Goal: Find contact information: Find contact information

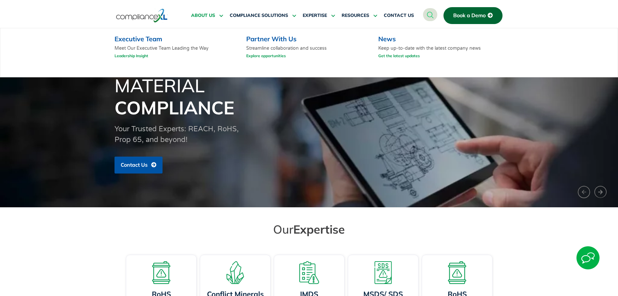
click at [210, 17] on span "ABOUT US" at bounding box center [203, 16] width 24 height 6
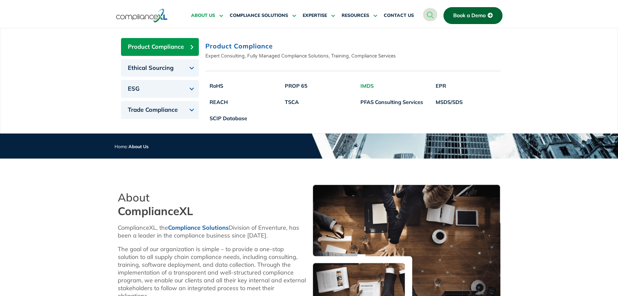
click at [367, 84] on link "IMDS" at bounding box center [391, 86] width 71 height 16
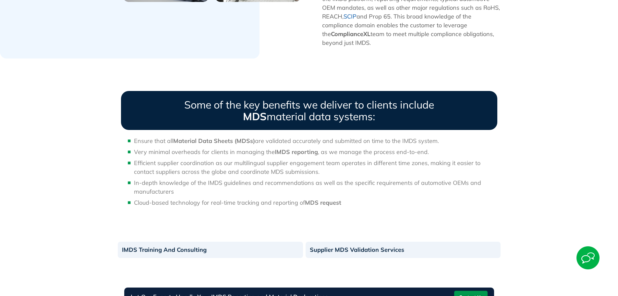
scroll to position [584, 0]
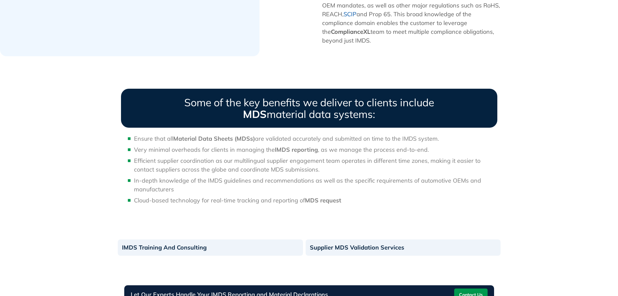
click at [126, 82] on div "Some of the key benefits we deliver to clients include MDS material data system…" at bounding box center [309, 149] width 389 height 134
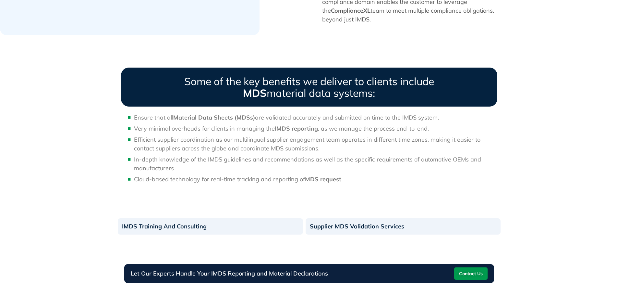
scroll to position [616, 0]
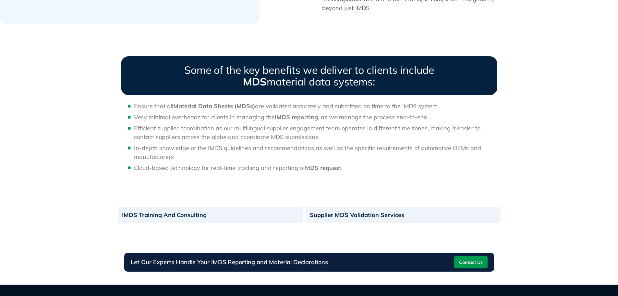
click at [468, 257] on span "Contact Us" at bounding box center [471, 262] width 24 height 10
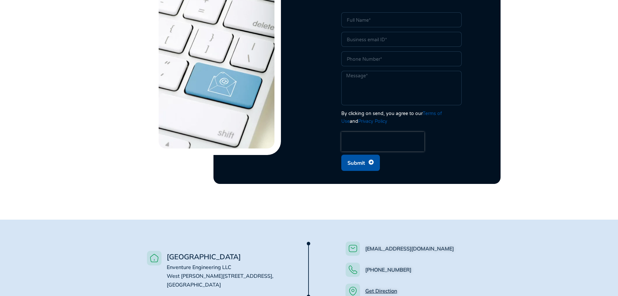
scroll to position [292, 0]
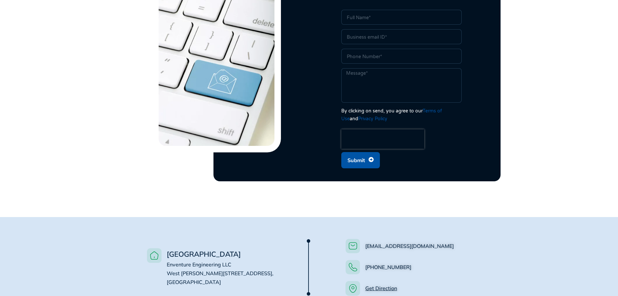
click at [228, 233] on div "USA Enventure Engineering LLC West Wacker Drive, #4500, Chicago, IL 60601" at bounding box center [210, 267] width 164 height 68
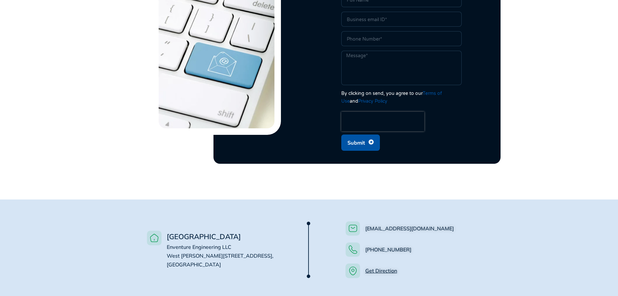
scroll to position [324, 0]
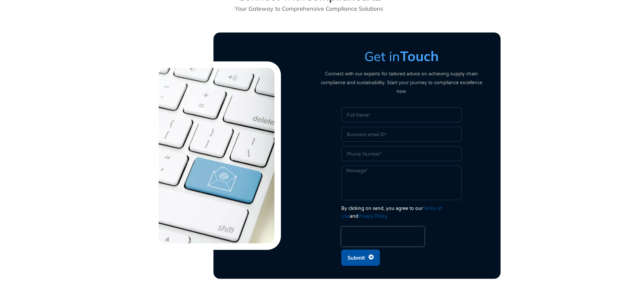
scroll to position [292, 0]
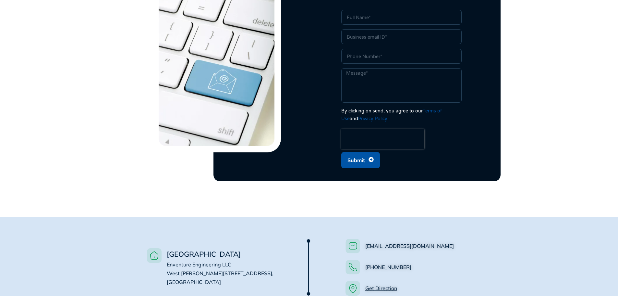
drag, startPoint x: 166, startPoint y: 254, endPoint x: 222, endPoint y: 275, distance: 58.9
click at [222, 275] on span "USA Enventure Engineering LLC West Wacker Drive, #4500, Chicago, IL 60601" at bounding box center [219, 267] width 108 height 38
copy span "Enventure Engineering LLC West Wacker Drive, #4500, Chicago, IL 60601"
click at [118, 153] on section "Get in Touch Connect with our experts for tailored advice on achieving supply c…" at bounding box center [309, 58] width 383 height 246
drag, startPoint x: 432, startPoint y: 237, endPoint x: 351, endPoint y: 242, distance: 81.0
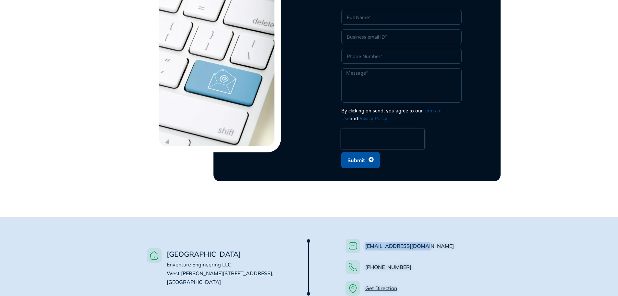
click at [351, 242] on li "[EMAIL_ADDRESS][DOMAIN_NAME]" at bounding box center [416, 247] width 141 height 18
copy link "[EMAIL_ADDRESS][DOMAIN_NAME]"
drag, startPoint x: 416, startPoint y: 259, endPoint x: 364, endPoint y: 258, distance: 51.9
click at [364, 260] on li "[PHONE_NUMBER]" at bounding box center [416, 269] width 141 height 18
copy link "[PHONE_NUMBER]"
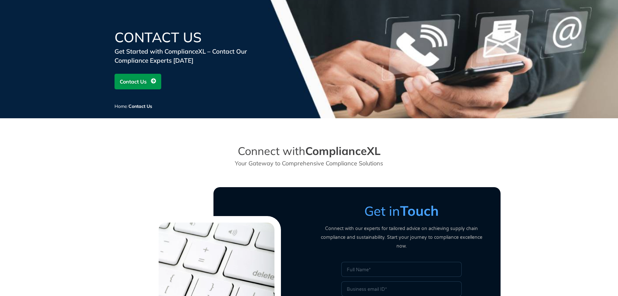
scroll to position [0, 0]
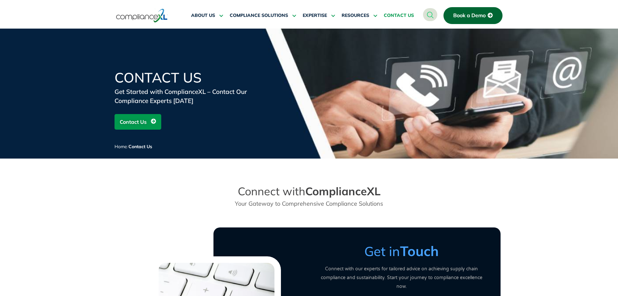
click at [392, 14] on span "CONTACT US" at bounding box center [399, 16] width 30 height 6
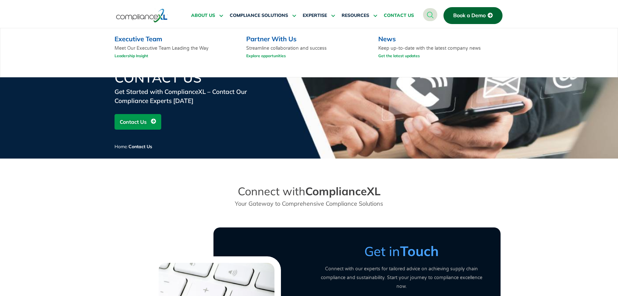
click at [202, 13] on span "ABOUT US" at bounding box center [203, 16] width 24 height 6
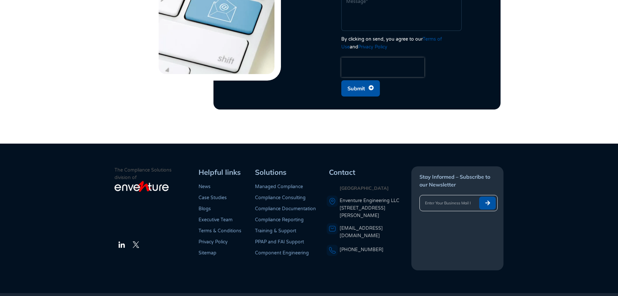
scroll to position [1324, 0]
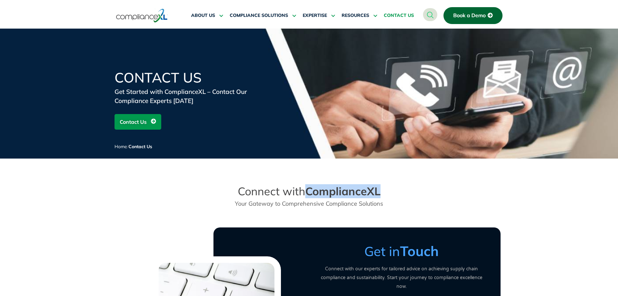
drag, startPoint x: 307, startPoint y: 190, endPoint x: 387, endPoint y: 188, distance: 80.2
click at [386, 188] on h2 "Connect with ComplianceXL" at bounding box center [309, 191] width 191 height 14
copy strong "ComplianceXL"
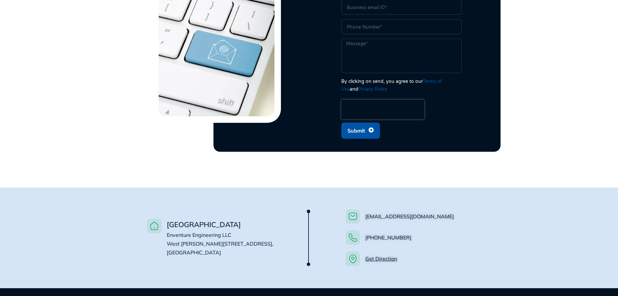
scroll to position [389, 0]
